Goal: Information Seeking & Learning: Find specific fact

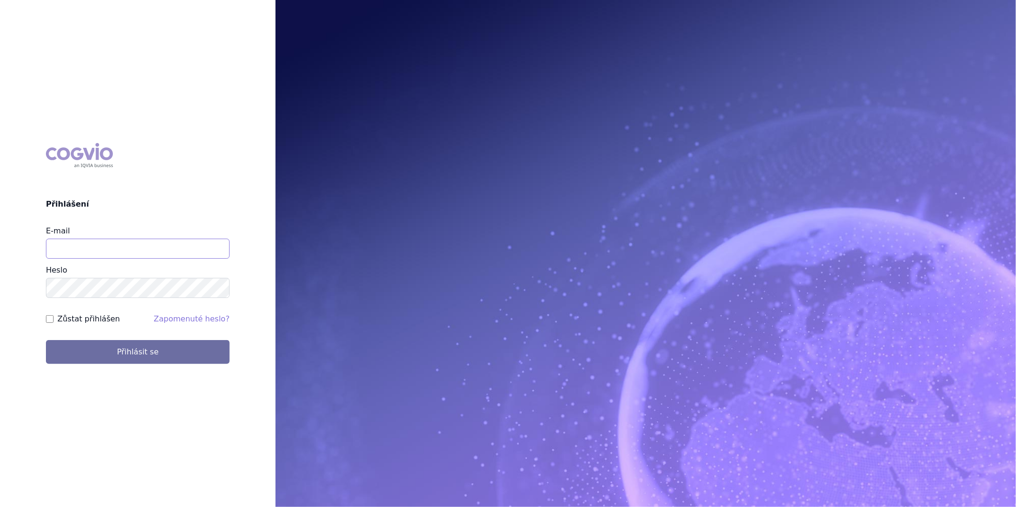
click at [87, 256] on input "E-mail" at bounding box center [138, 249] width 184 height 20
type input "monika.danielisova@boehringer-ingelheim.com"
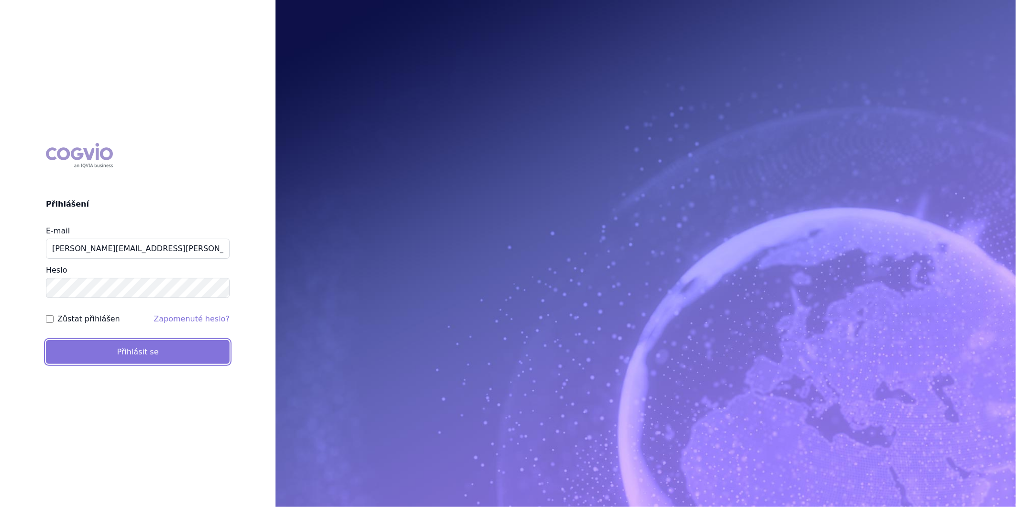
click at [103, 352] on button "Přihlásit se" at bounding box center [138, 352] width 184 height 24
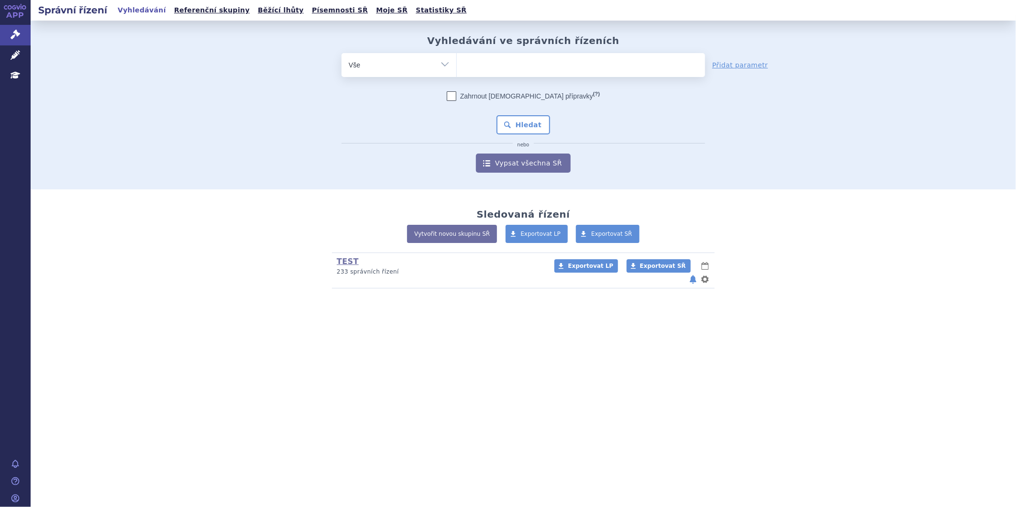
click at [518, 66] on ul at bounding box center [581, 63] width 248 height 20
click at [457, 66] on select at bounding box center [456, 65] width 0 height 24
type input "ul"
type input "ulto"
type input "ultomir"
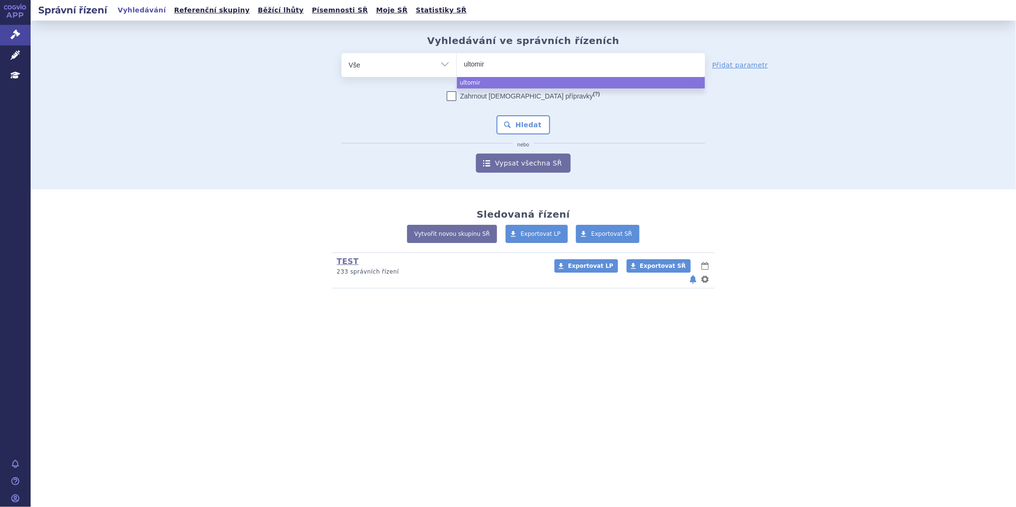
type input "ultomiri"
type input "[MEDICAL_DATA]"
select select "[MEDICAL_DATA]"
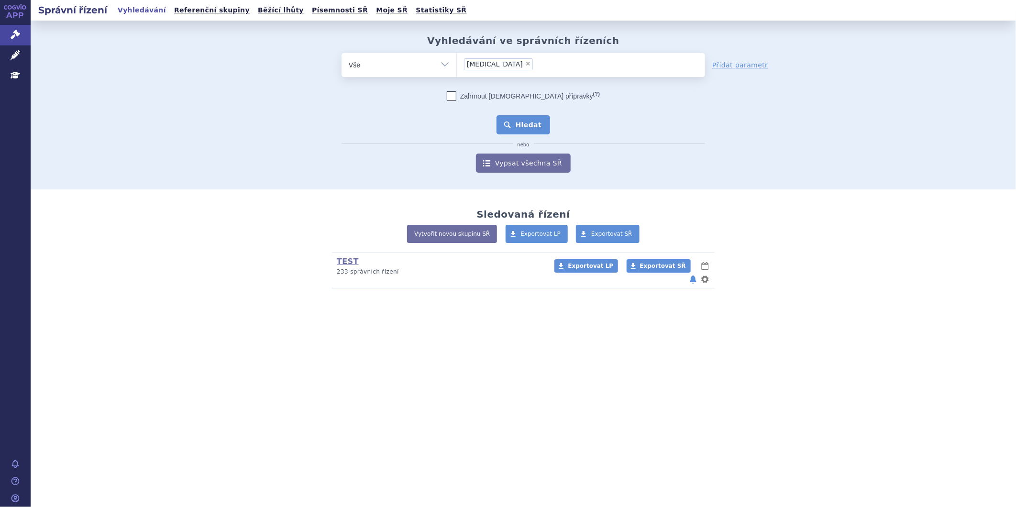
click at [521, 118] on button "Hledat" at bounding box center [524, 124] width 54 height 19
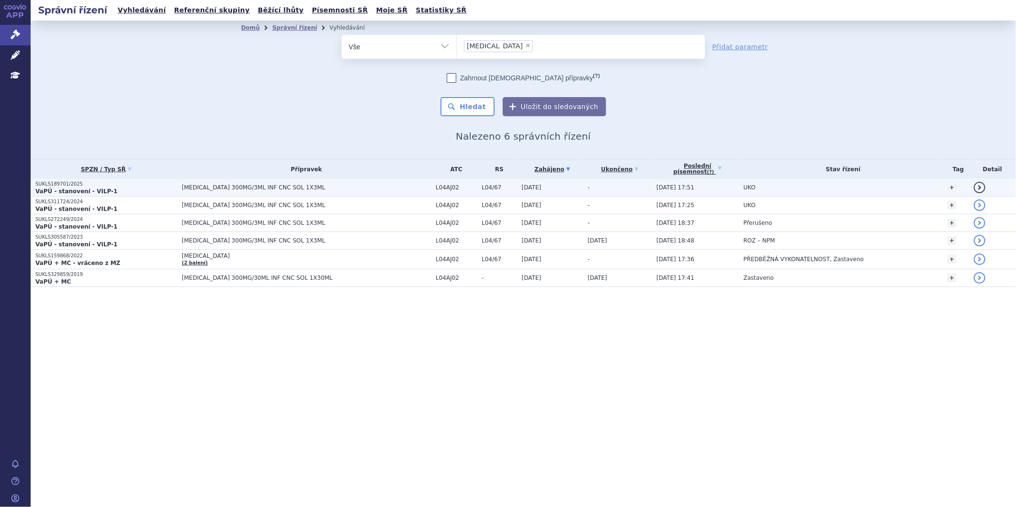
click at [218, 187] on span "[MEDICAL_DATA] 300MG/3ML INF CNC SOL 1X3ML" at bounding box center [301, 187] width 239 height 7
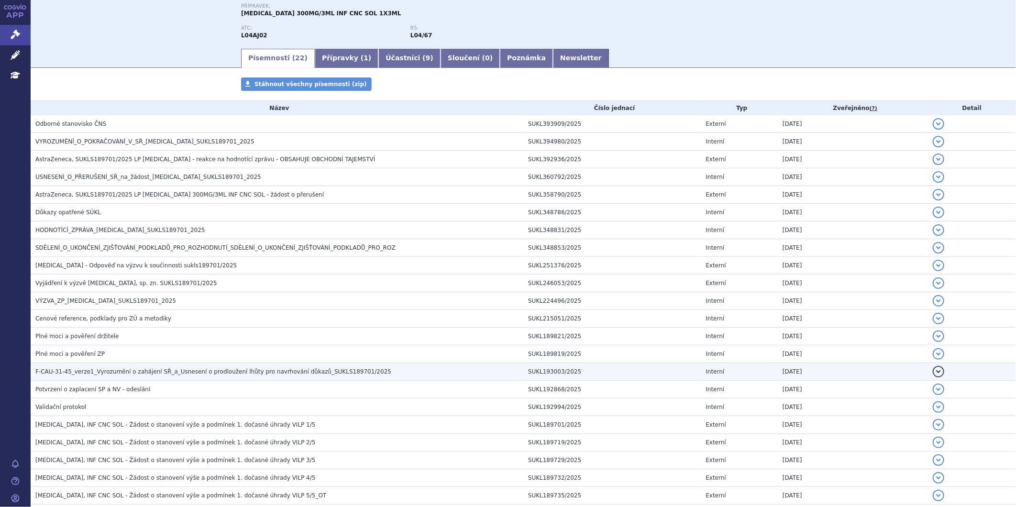
scroll to position [106, 0]
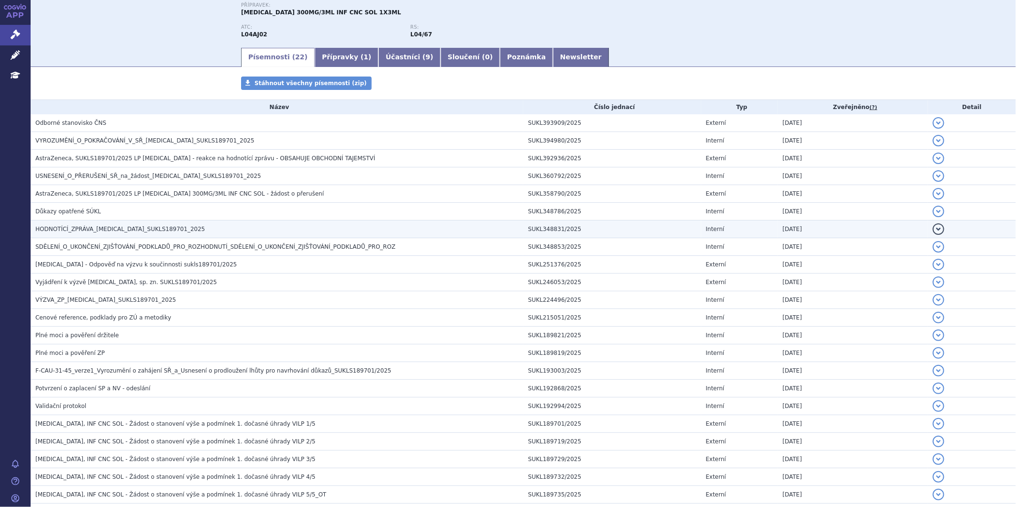
click at [173, 230] on h3 "HODNOTÍCÍ_ZPRÁVA_ULTOMIRIS_SUKLS189701_2025" at bounding box center [279, 229] width 488 height 10
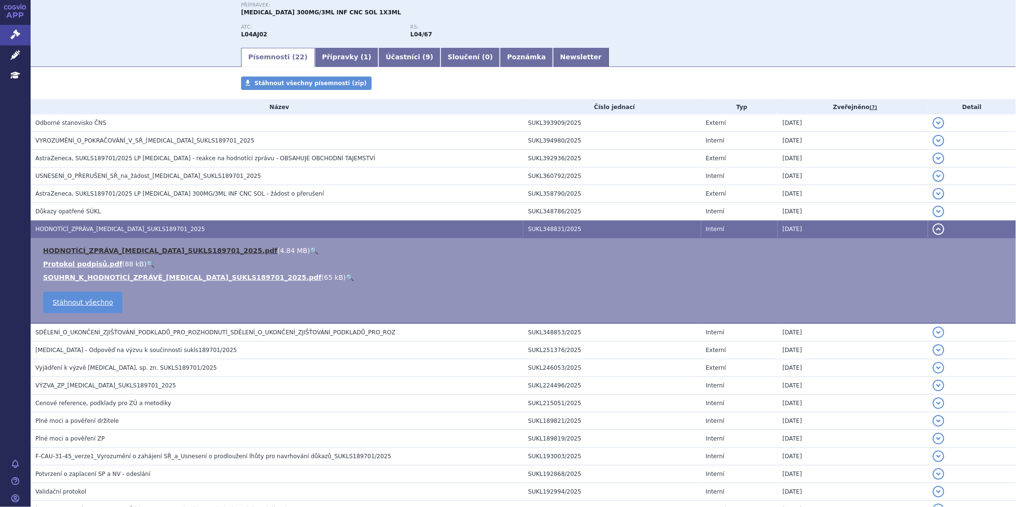
click at [112, 250] on link "HODNOTÍCÍ_ZPRÁVA_ULTOMIRIS_SUKLS189701_2025.pdf" at bounding box center [160, 251] width 234 height 8
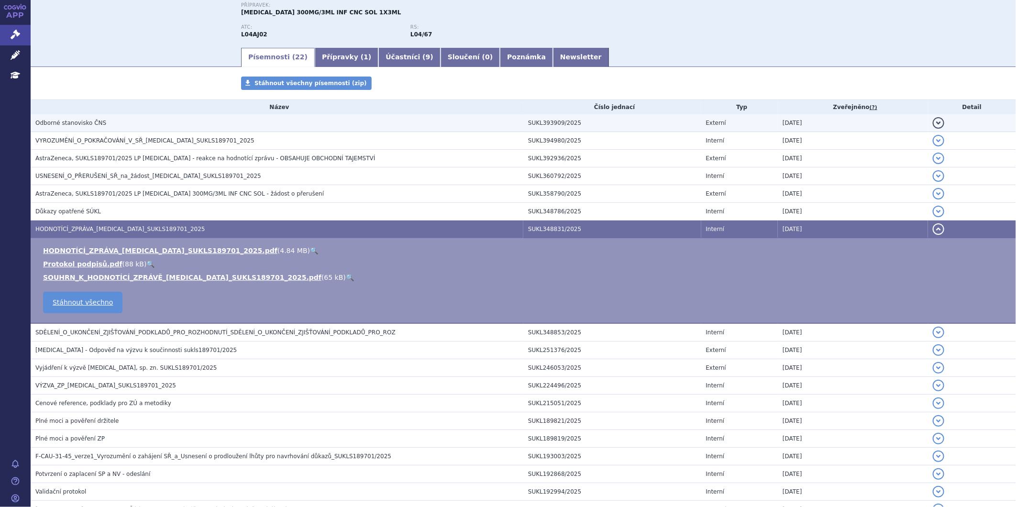
click at [59, 120] on span "Odborné stanovisko ČNS" at bounding box center [70, 123] width 71 height 7
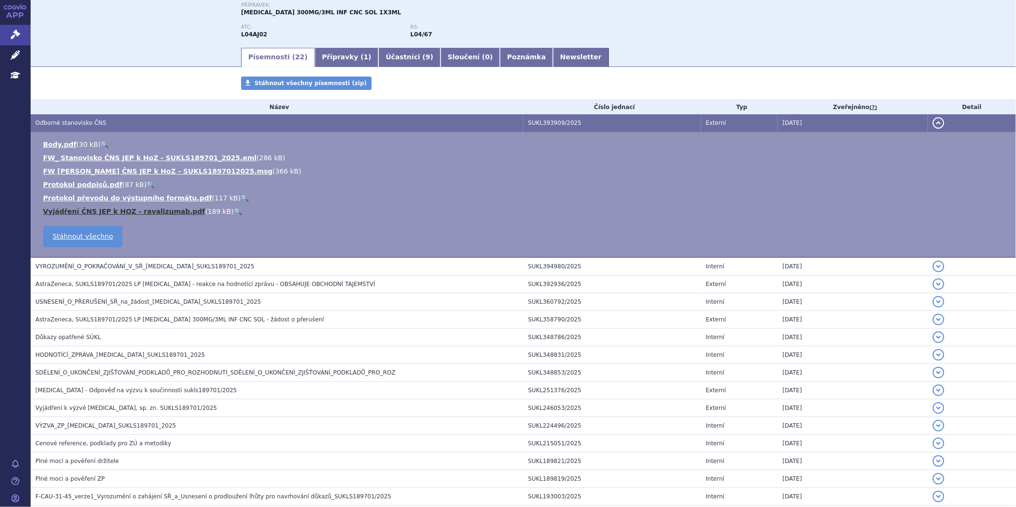
click at [95, 211] on link "Vyjádření ČNS JEP k HOZ - ravalizumab.pdf" at bounding box center [124, 212] width 162 height 8
